Goal: Information Seeking & Learning: Understand process/instructions

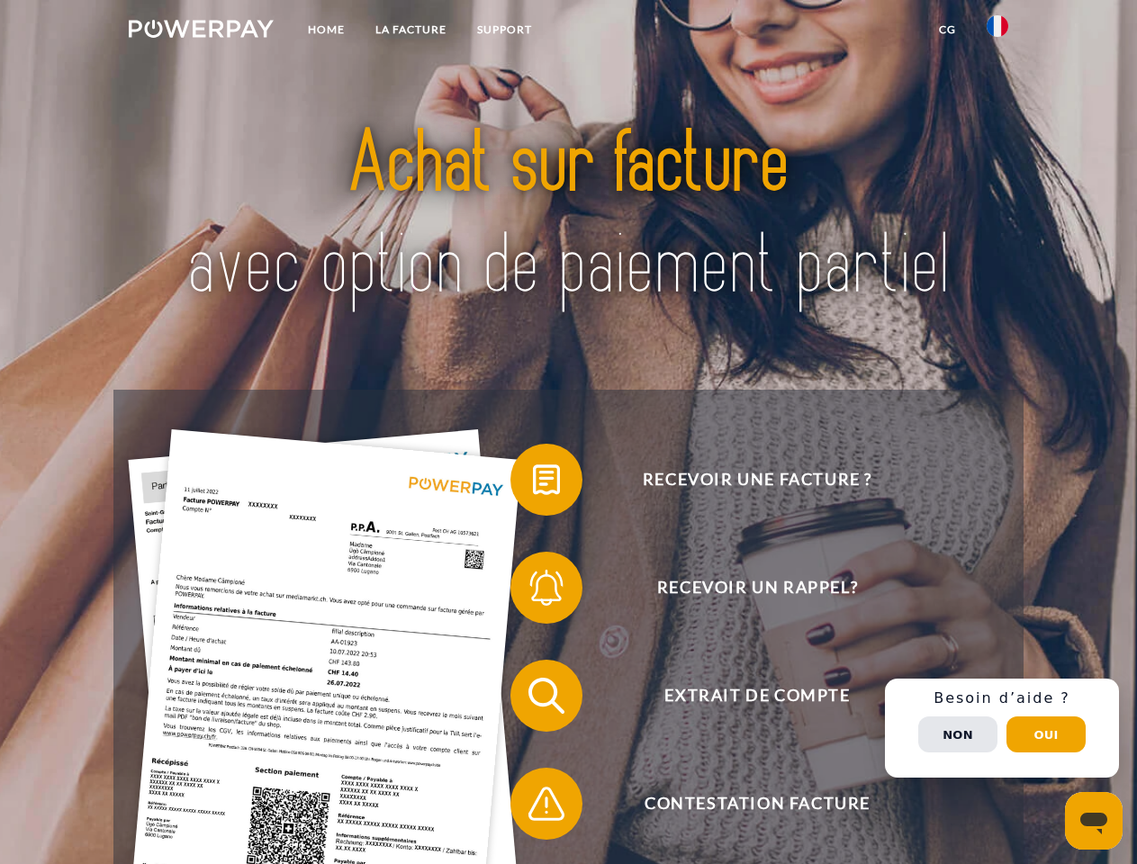
click at [201, 32] on img at bounding box center [201, 29] width 145 height 18
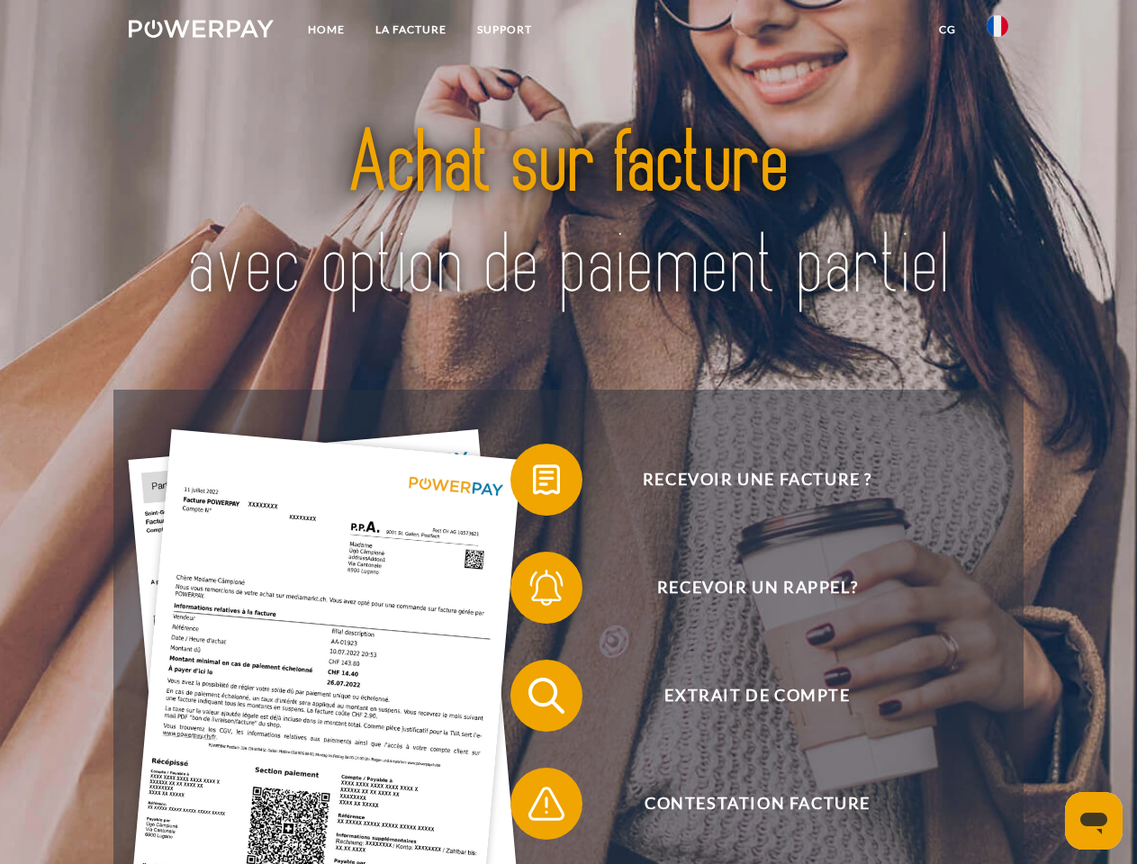
click at [998, 32] on img at bounding box center [998, 26] width 22 height 22
click at [947, 30] on link "CG" at bounding box center [948, 30] width 48 height 32
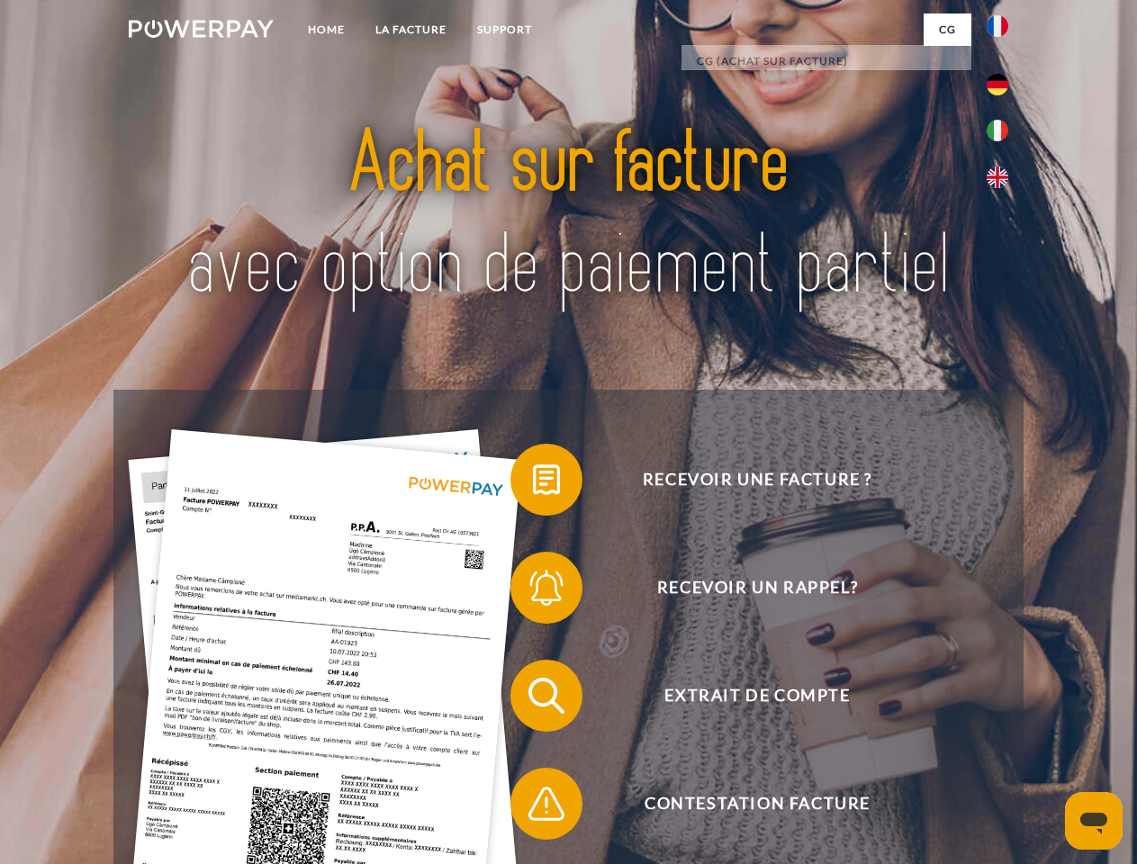
click at [533, 484] on span at bounding box center [520, 480] width 90 height 90
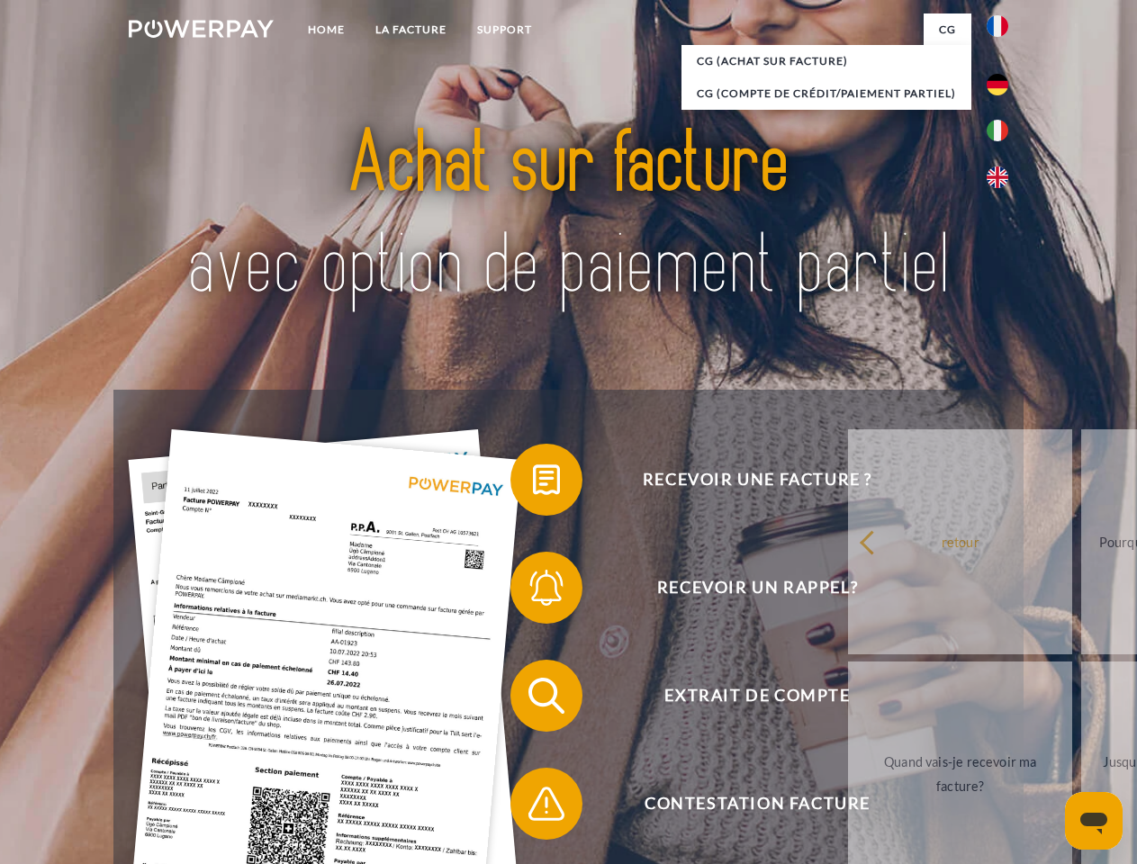
click at [848, 592] on link "retour" at bounding box center [960, 542] width 224 height 225
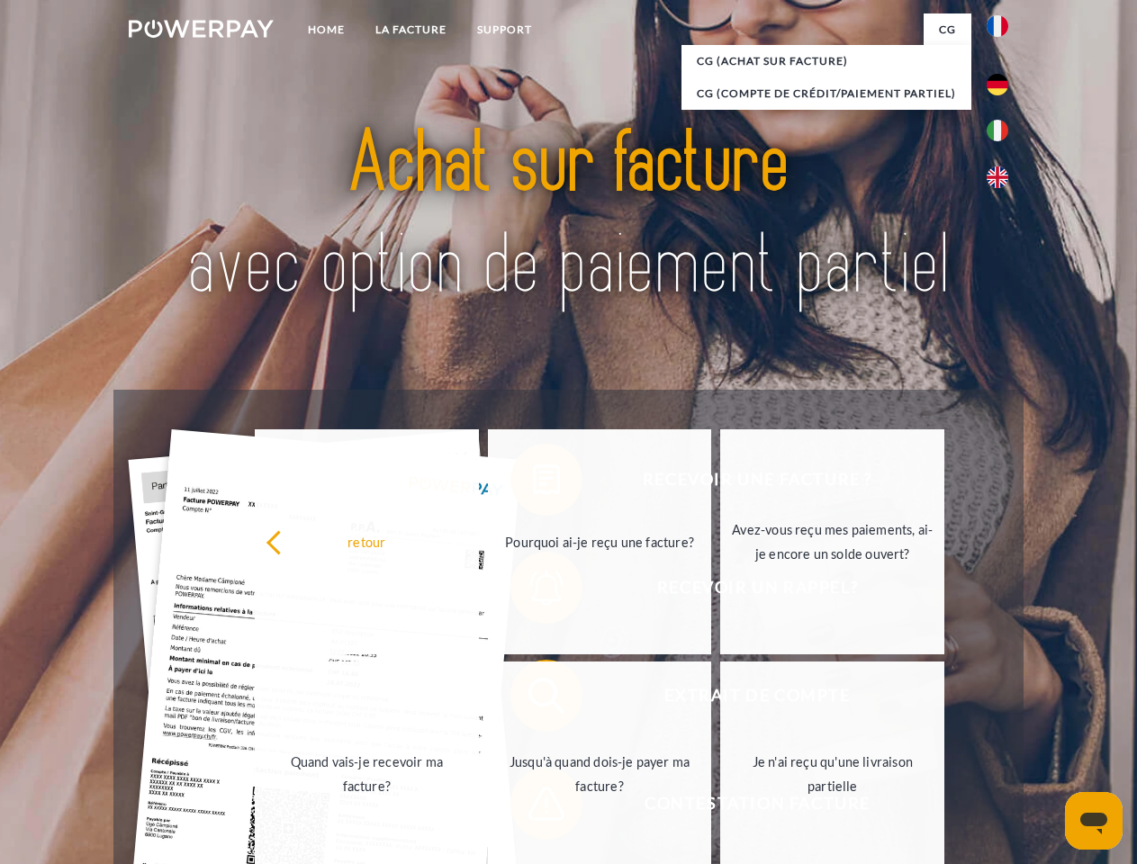
click at [479, 700] on link "Quand vais-je recevoir ma facture?" at bounding box center [367, 774] width 224 height 225
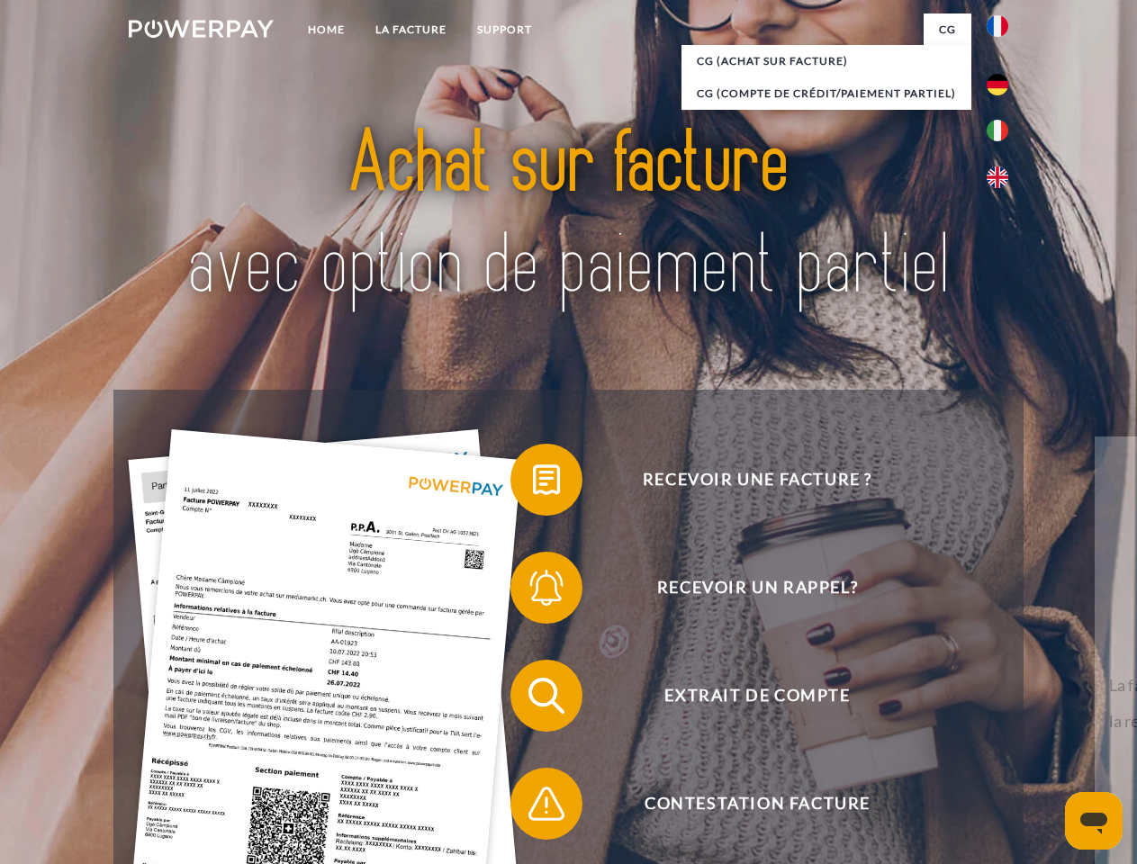
click at [533, 808] on span at bounding box center [520, 804] width 90 height 90
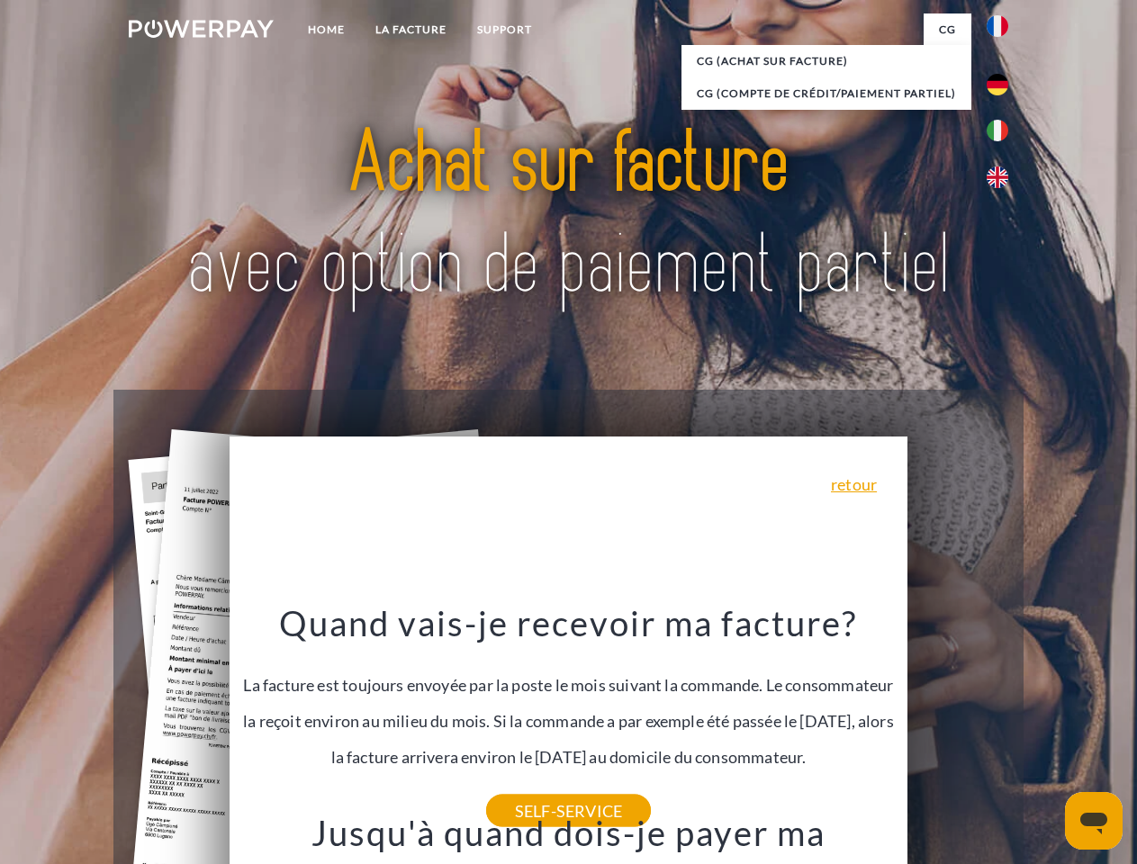
click at [958, 732] on span "Extrait de compte" at bounding box center [757, 696] width 441 height 72
click at [1046, 735] on header "Home LA FACTURE Support" at bounding box center [568, 622] width 1137 height 1244
